Goal: Information Seeking & Learning: Check status

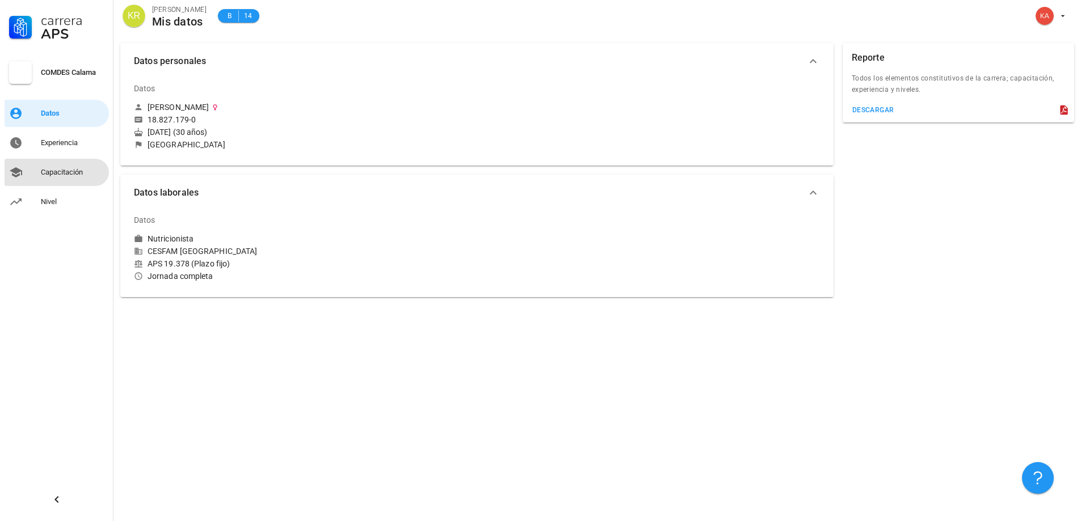
click at [55, 176] on div "Capacitación" at bounding box center [73, 172] width 64 height 9
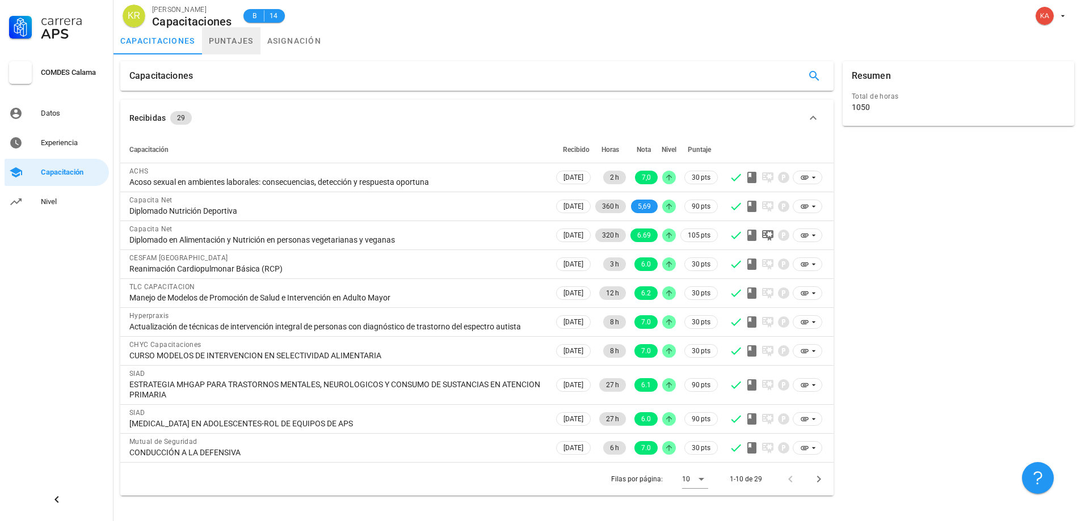
click at [227, 38] on link "puntajes" at bounding box center [231, 40] width 58 height 27
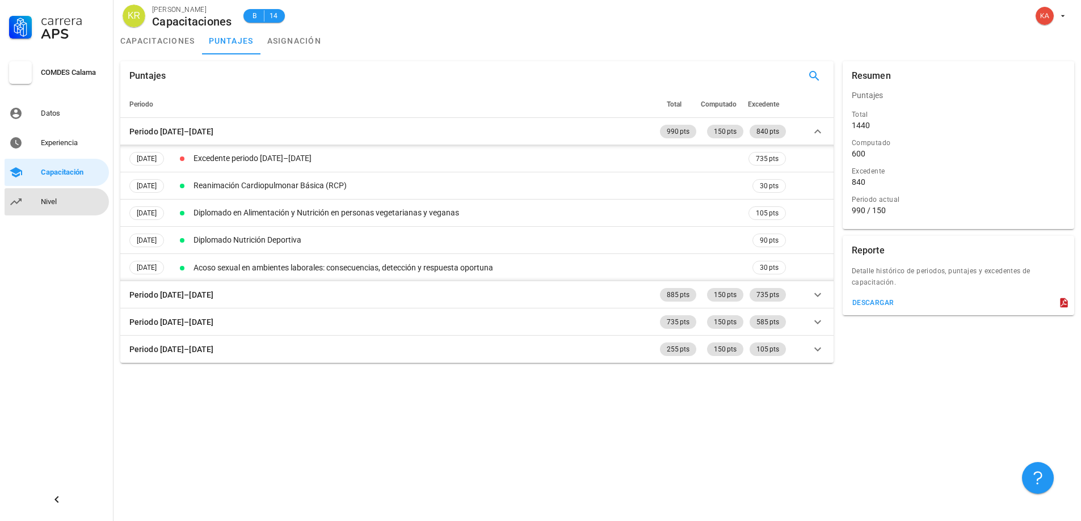
click at [36, 203] on link "Nivel" at bounding box center [57, 201] width 104 height 27
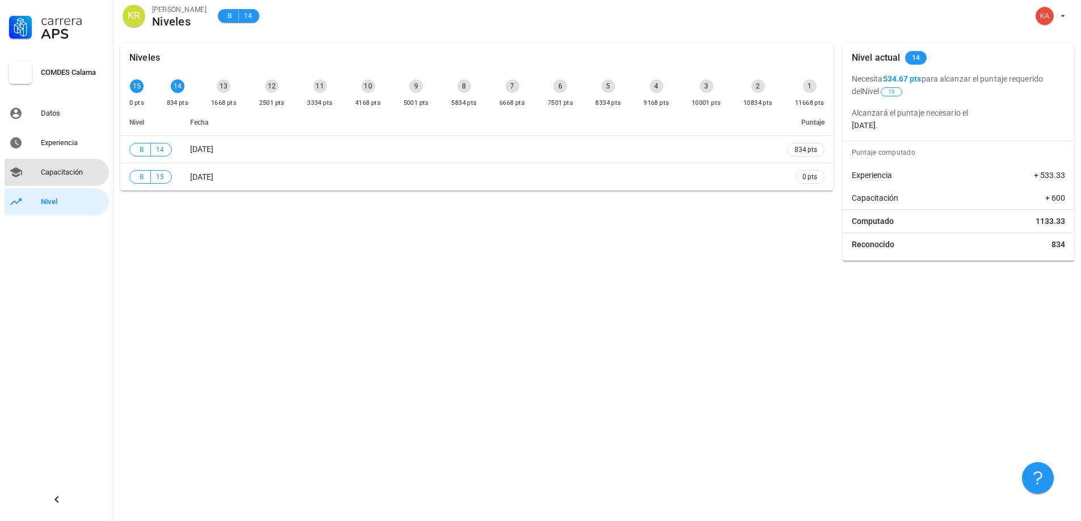
click at [72, 171] on div "Capacitación" at bounding box center [73, 172] width 64 height 9
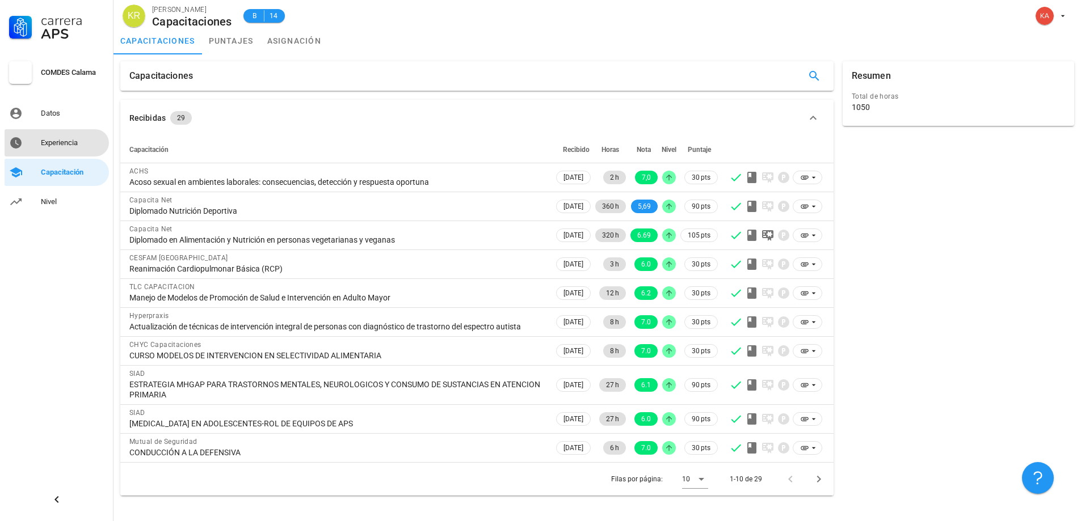
click at [66, 142] on div "Experiencia" at bounding box center [73, 142] width 64 height 9
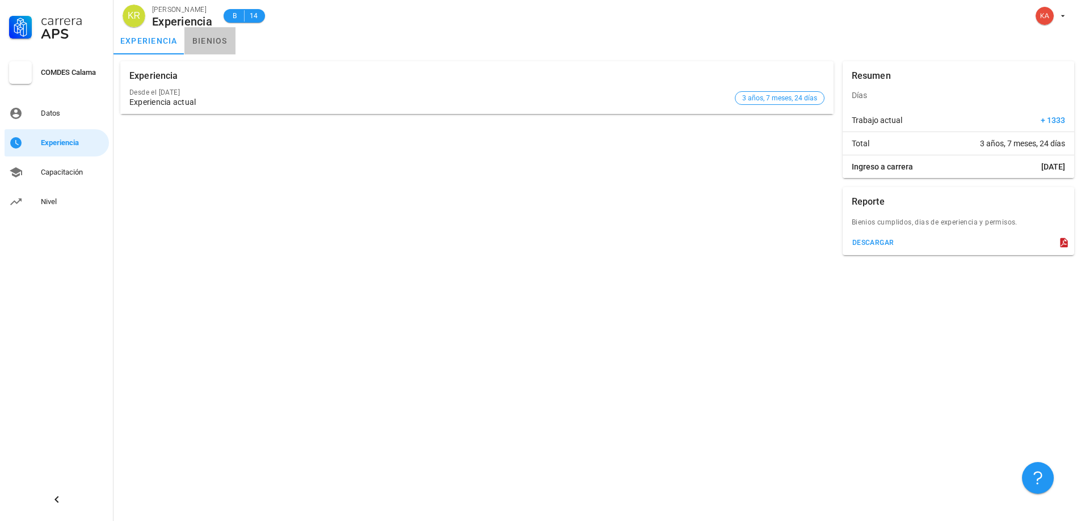
click at [213, 40] on link "bienios" at bounding box center [209, 40] width 51 height 27
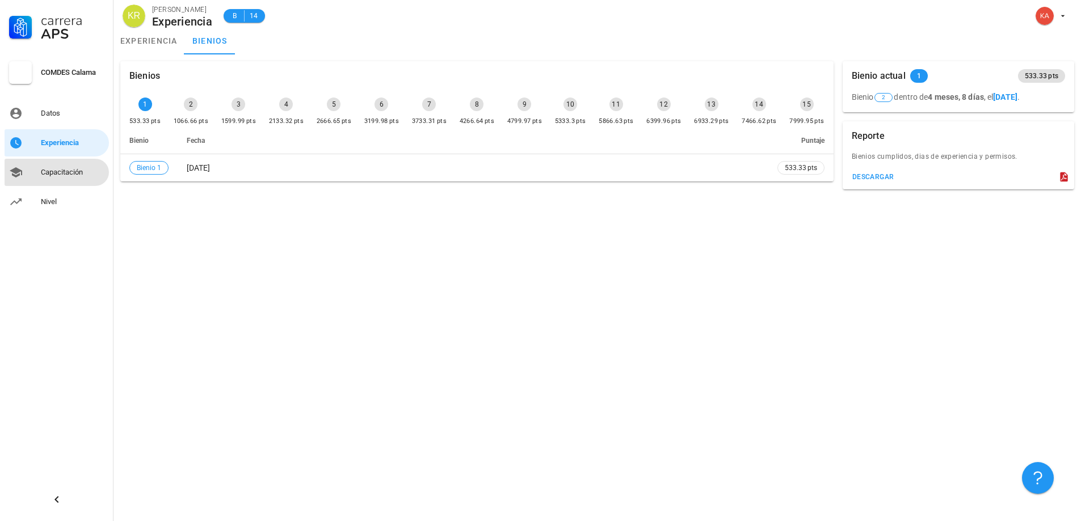
click at [65, 174] on div "Capacitación" at bounding box center [73, 172] width 64 height 9
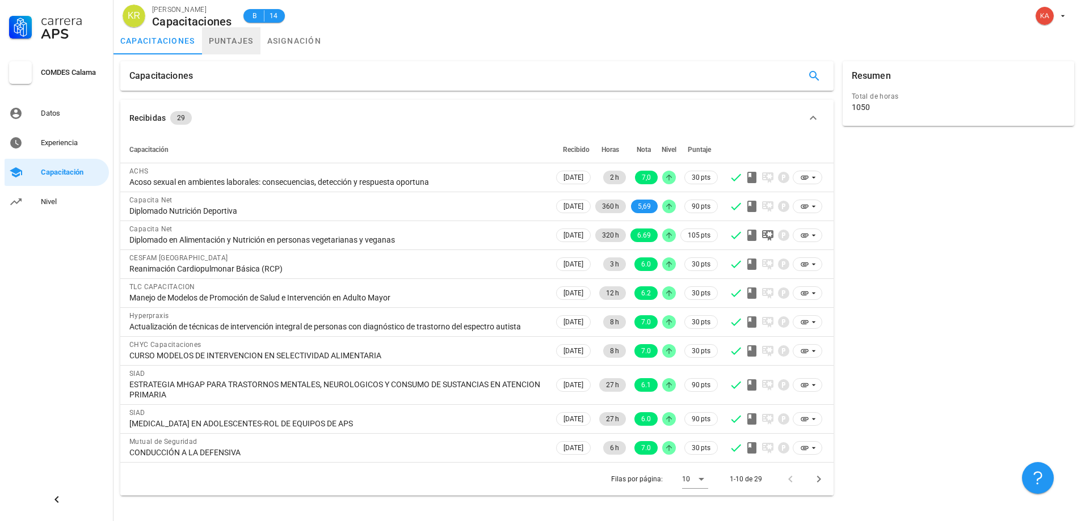
click at [229, 42] on link "puntajes" at bounding box center [231, 40] width 58 height 27
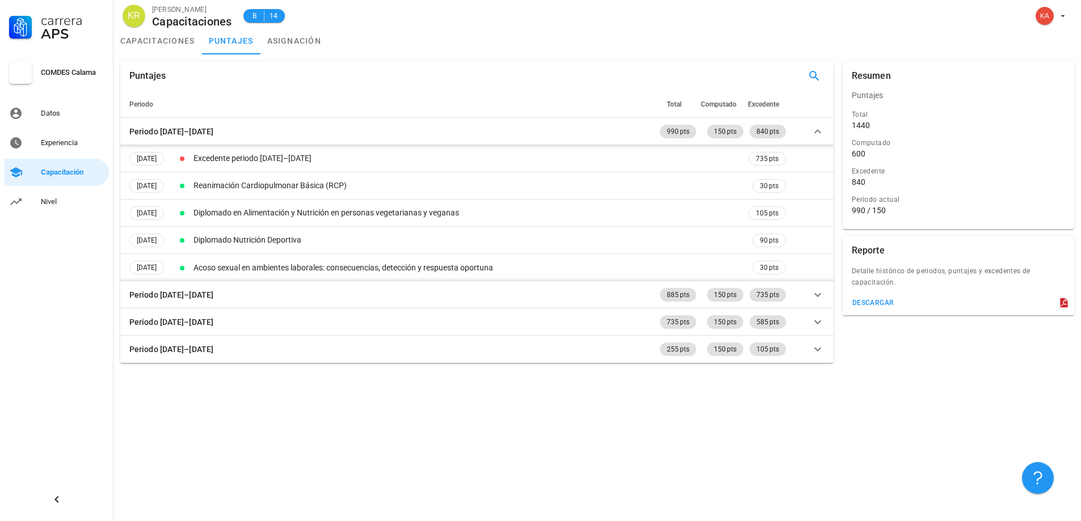
drag, startPoint x: 873, startPoint y: 213, endPoint x: 893, endPoint y: 213, distance: 19.9
click at [893, 213] on div "990 / 150" at bounding box center [958, 210] width 213 height 10
click at [877, 329] on div "Resumen Puntajes Total 1440 Computado 600 Excedente 840 Periodo actual 990 / 15…" at bounding box center [958, 212] width 241 height 311
drag, startPoint x: 890, startPoint y: 214, endPoint x: 873, endPoint y: 209, distance: 18.3
click at [873, 209] on div "990 / 150" at bounding box center [958, 210] width 213 height 10
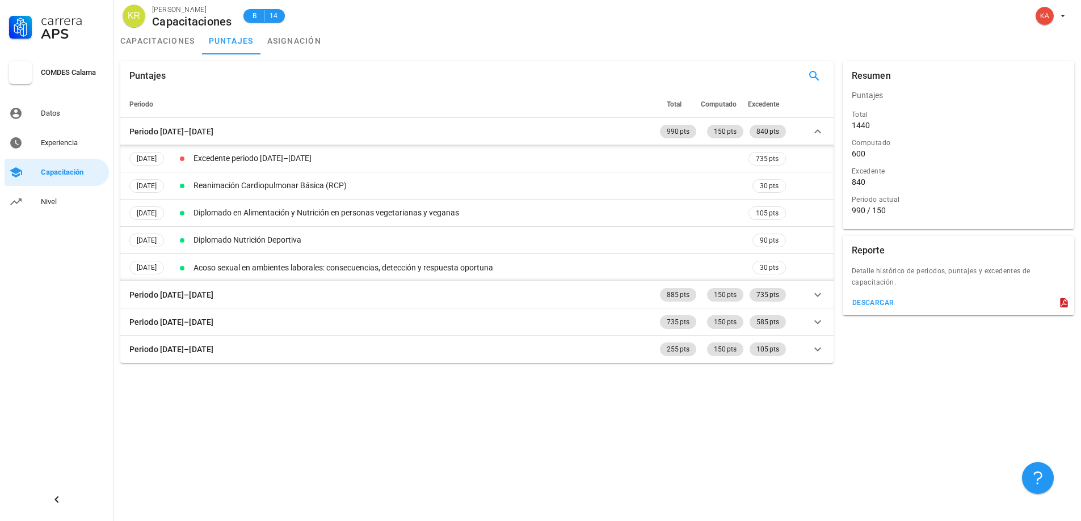
click at [853, 216] on div "Periodo actual 990 / 150" at bounding box center [958, 206] width 218 height 28
click at [62, 175] on div "Capacitación" at bounding box center [73, 172] width 64 height 9
